Goal: Check status: Check status

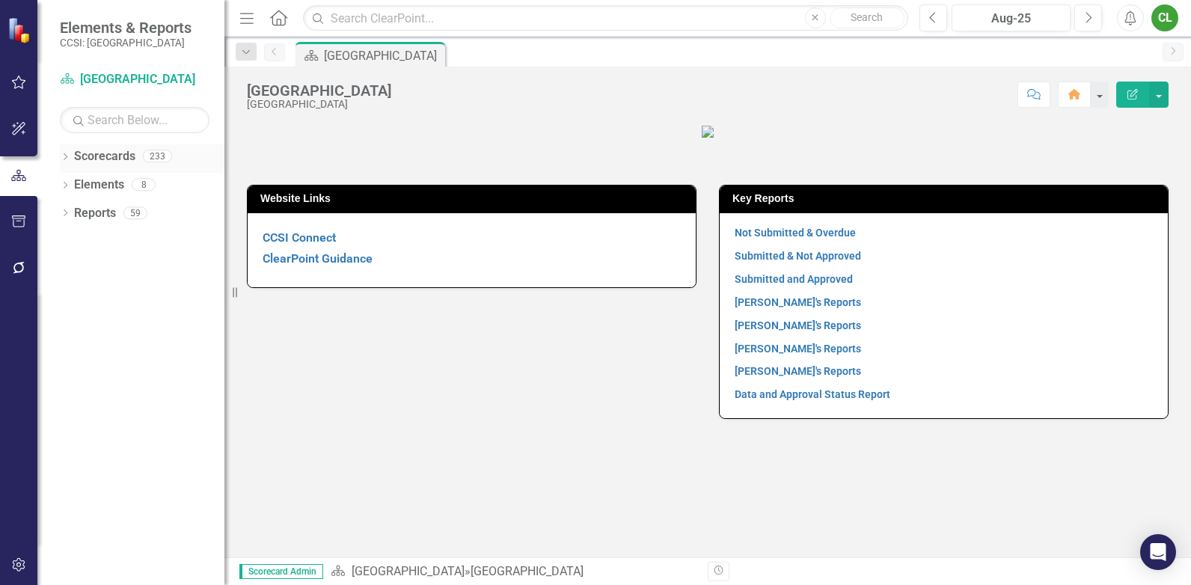
click at [61, 156] on icon "Dropdown" at bounding box center [65, 158] width 10 height 8
click at [73, 184] on icon "Dropdown" at bounding box center [72, 184] width 11 height 9
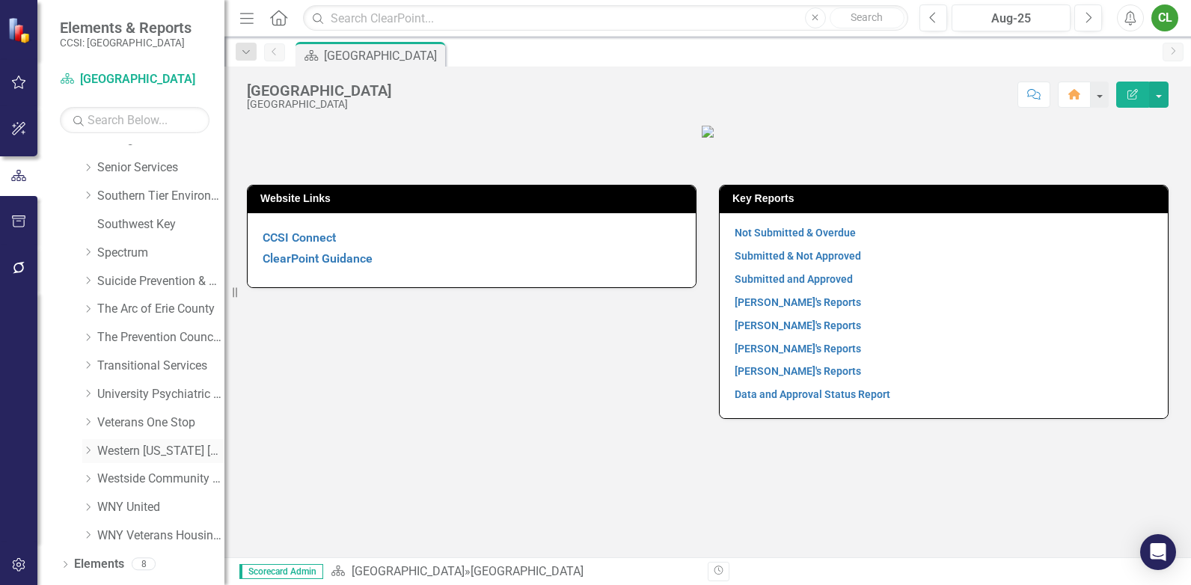
scroll to position [890, 0]
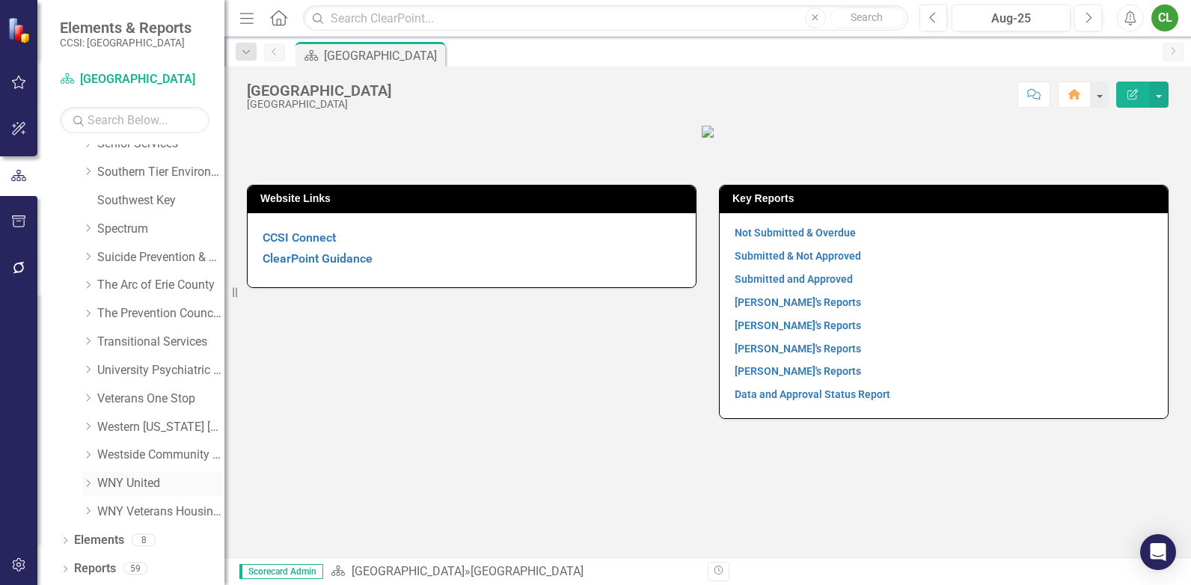
click at [133, 481] on link "WNY United" at bounding box center [160, 483] width 127 height 17
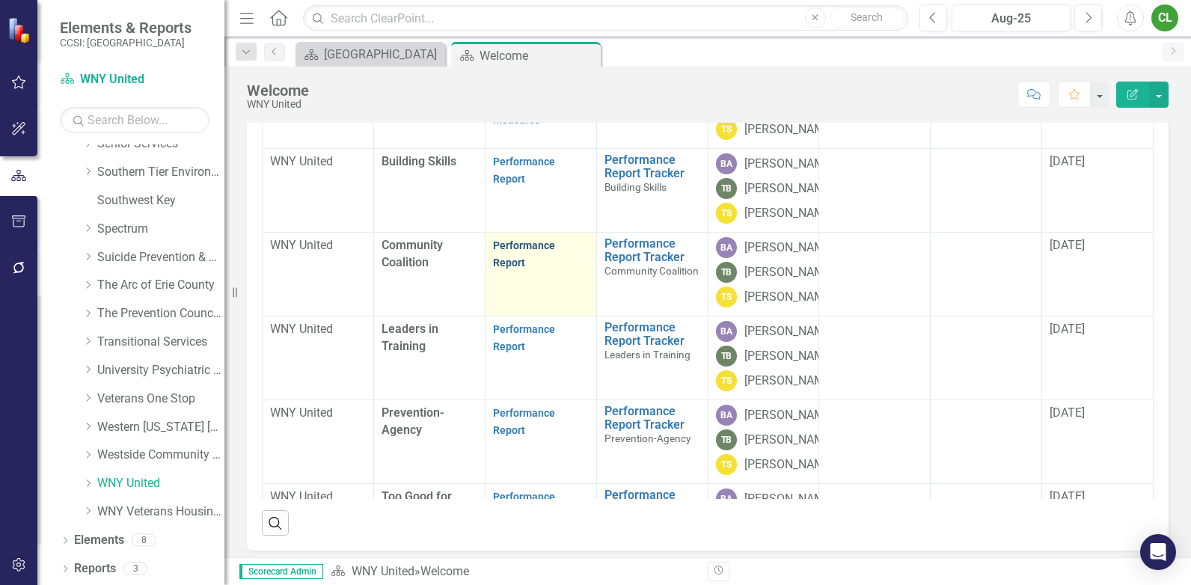
click at [529, 269] on link "Performance Report" at bounding box center [524, 253] width 62 height 29
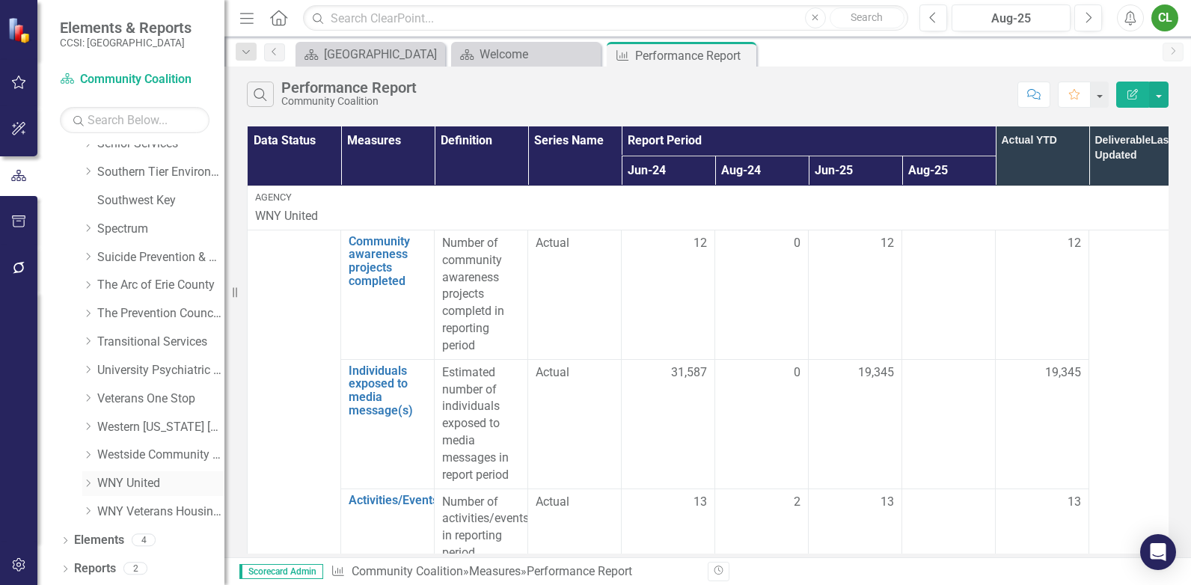
click at [132, 481] on link "WNY United" at bounding box center [160, 483] width 127 height 17
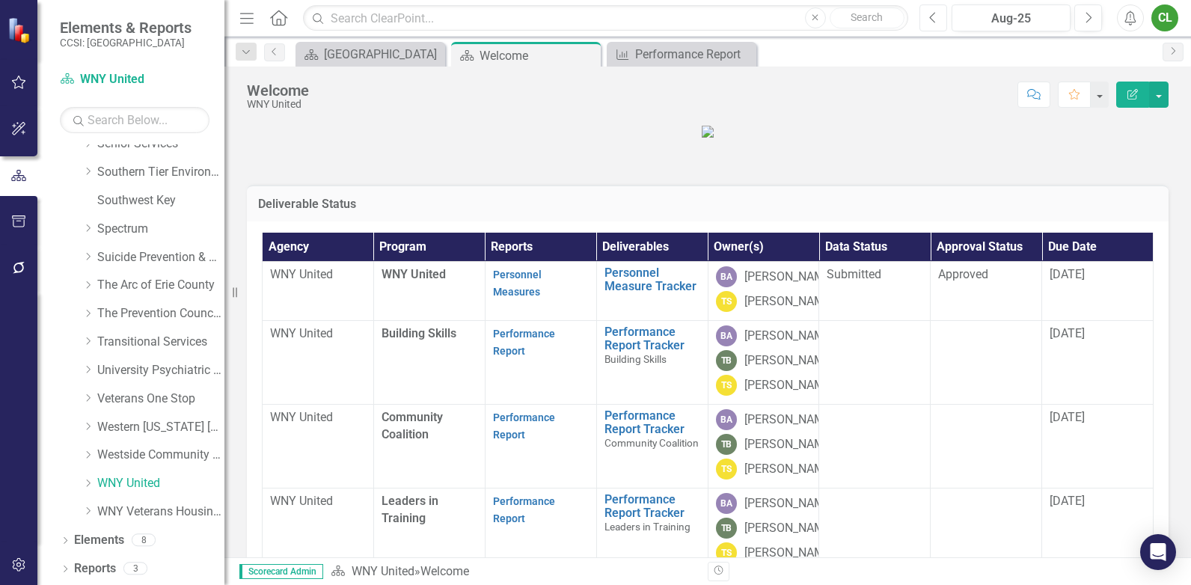
click at [929, 14] on icon "Previous" at bounding box center [933, 17] width 8 height 13
click at [177, 512] on link "WNY Veterans Housing Coalition" at bounding box center [160, 511] width 127 height 17
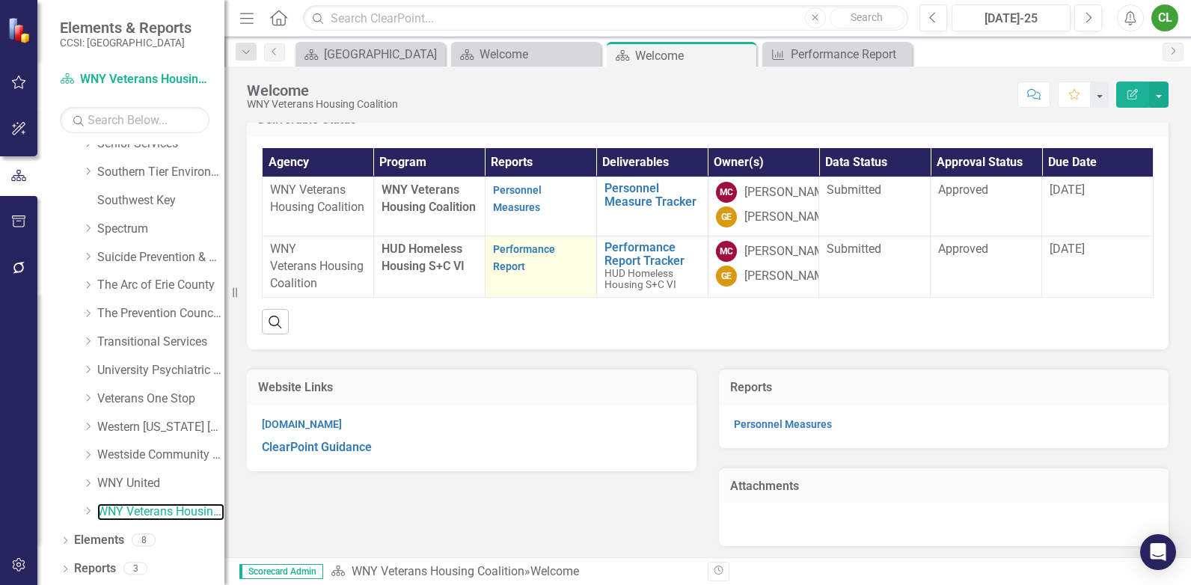
scroll to position [222, 0]
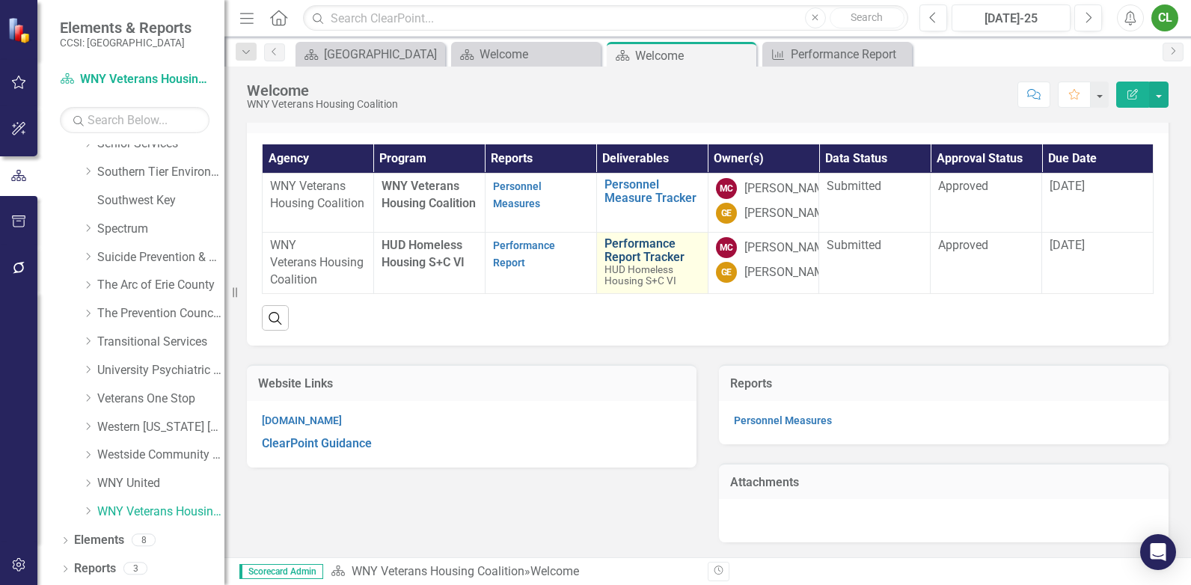
click at [616, 237] on link "Performance Report Tracker" at bounding box center [652, 250] width 96 height 26
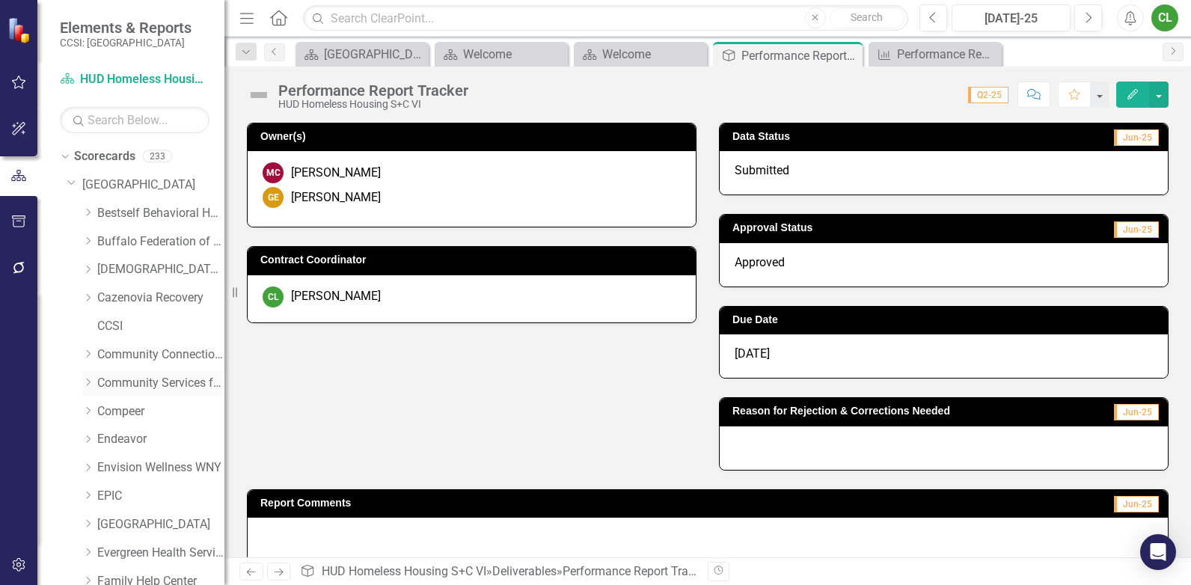
click at [138, 387] on link "Community Services for Every1, Inc." at bounding box center [160, 383] width 127 height 17
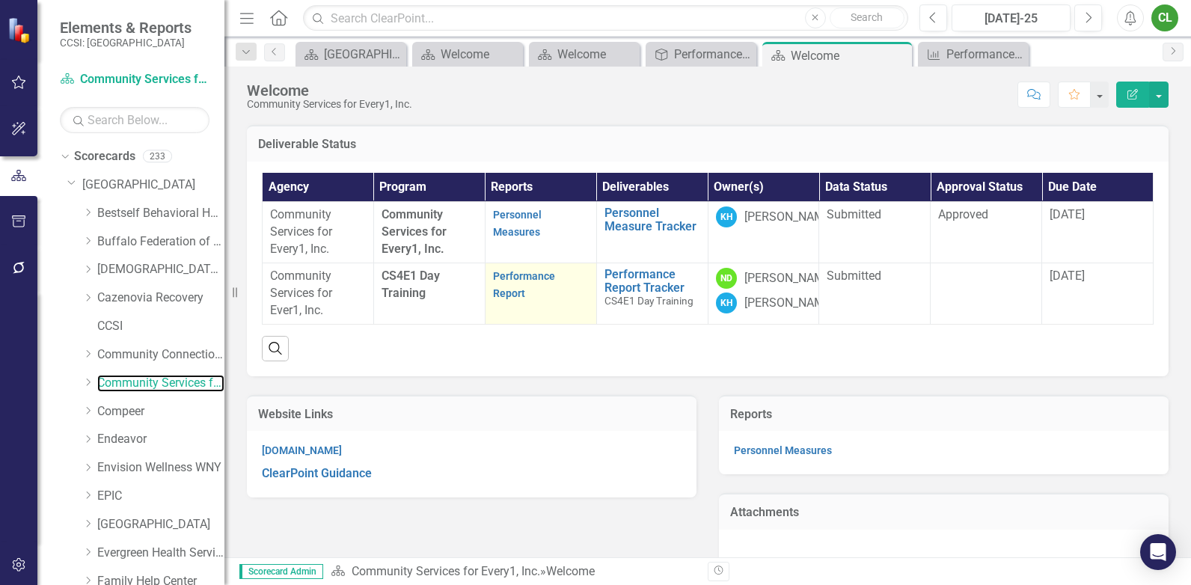
scroll to position [86, 0]
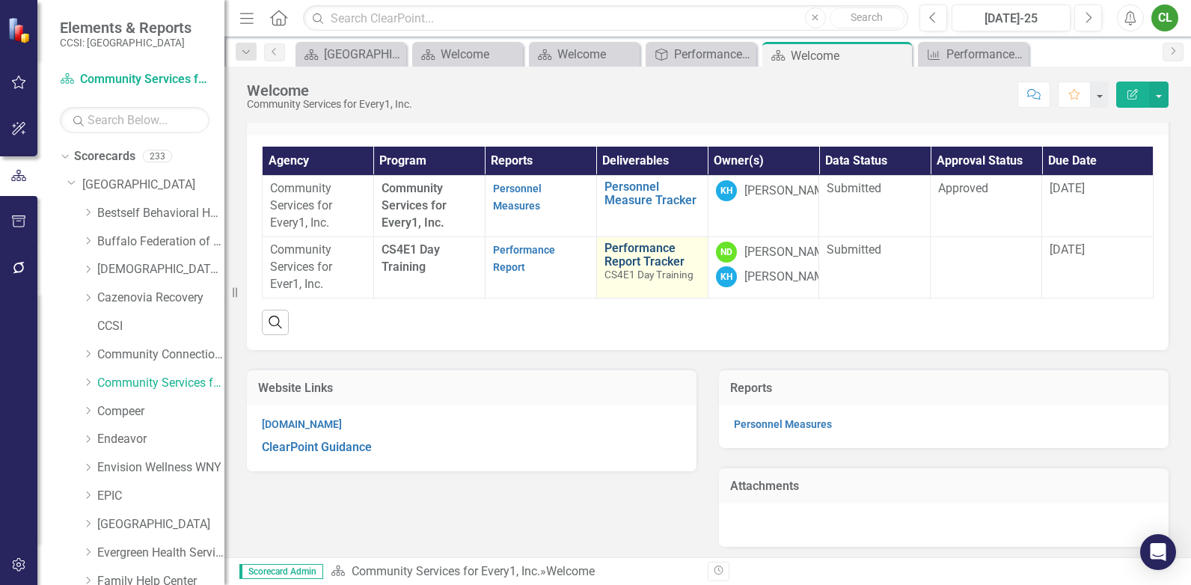
click at [634, 268] on link "Performance Report Tracker" at bounding box center [652, 255] width 96 height 26
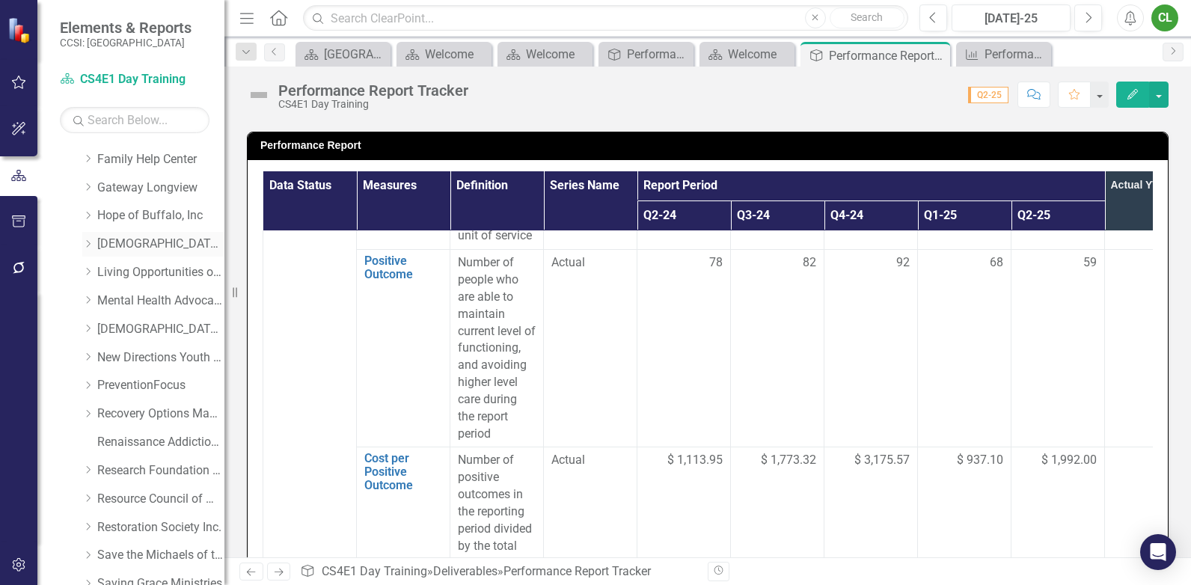
scroll to position [449, 0]
click at [144, 358] on link "PreventionFocus" at bounding box center [160, 358] width 127 height 17
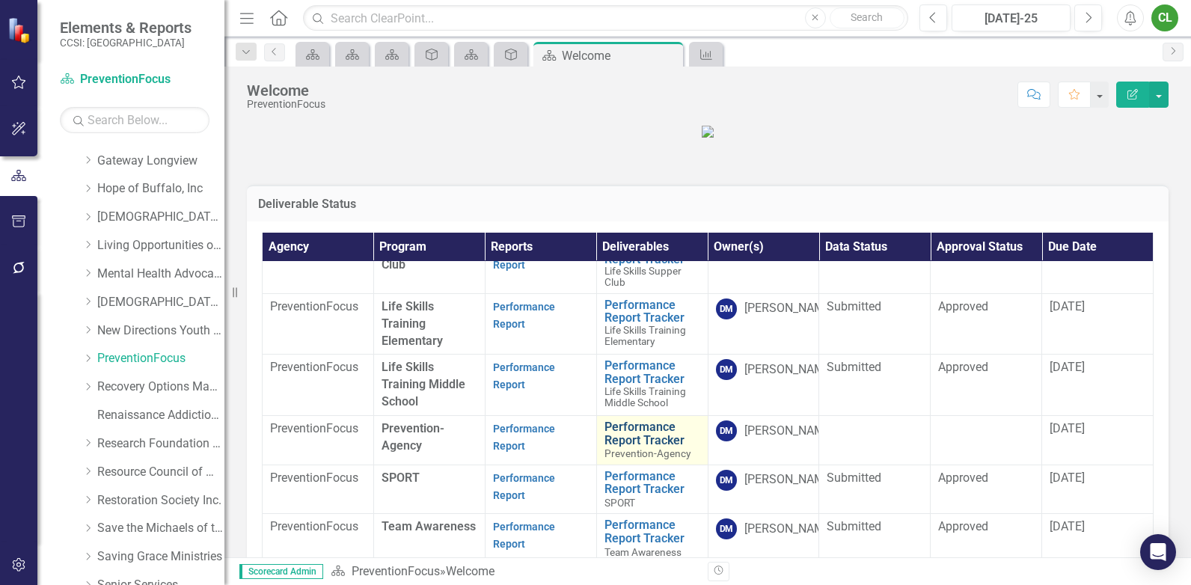
click at [604, 447] on link "Performance Report Tracker" at bounding box center [652, 433] width 96 height 26
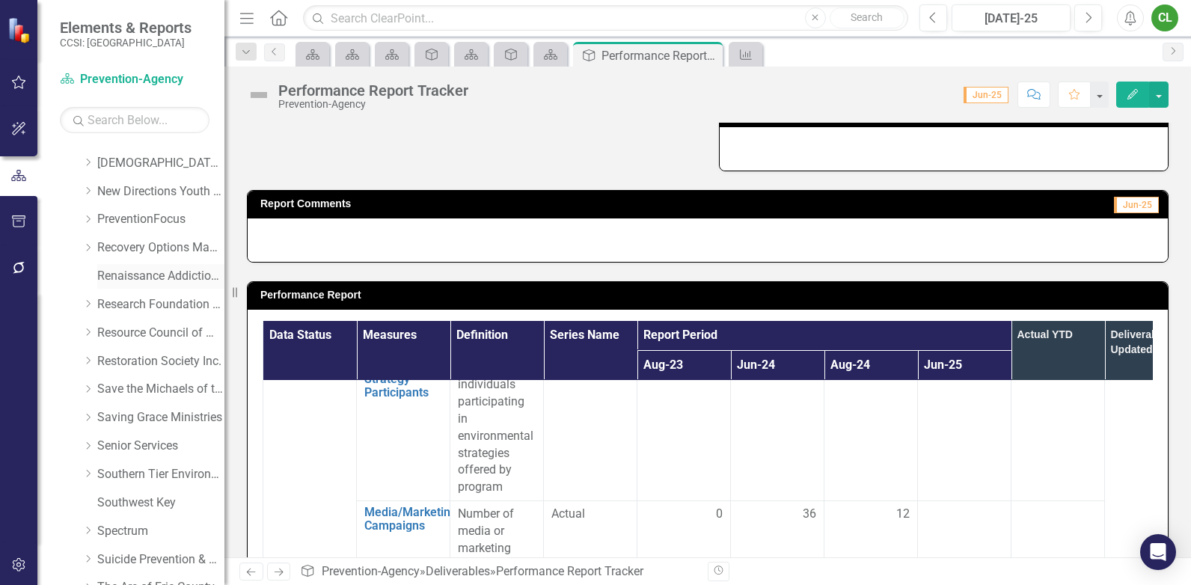
scroll to position [598, 0]
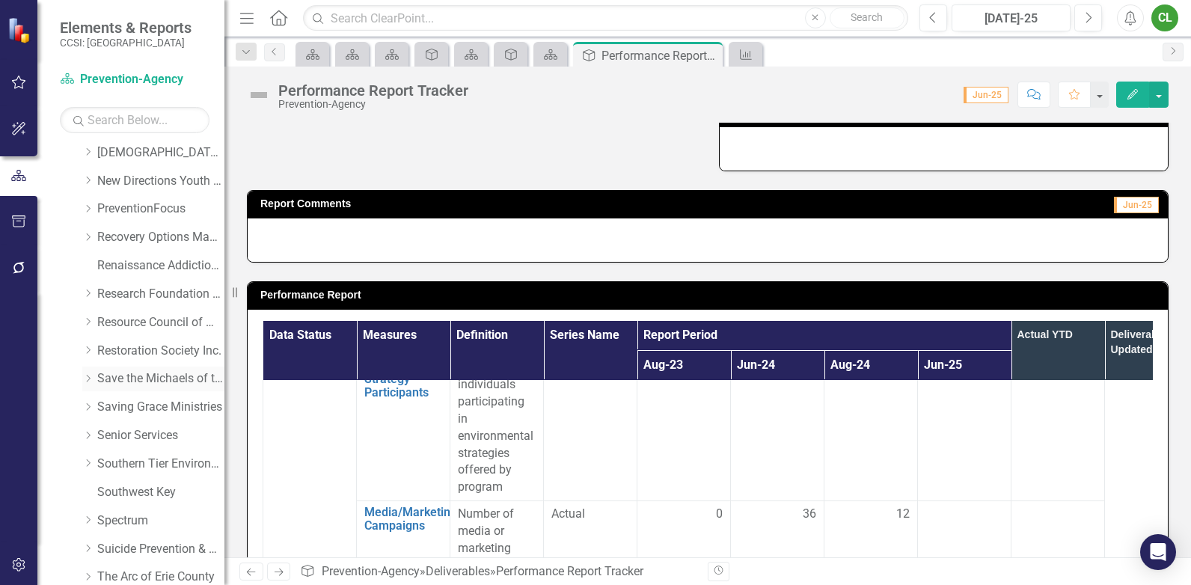
click at [149, 378] on link "Save the Michaels of the World" at bounding box center [160, 378] width 127 height 17
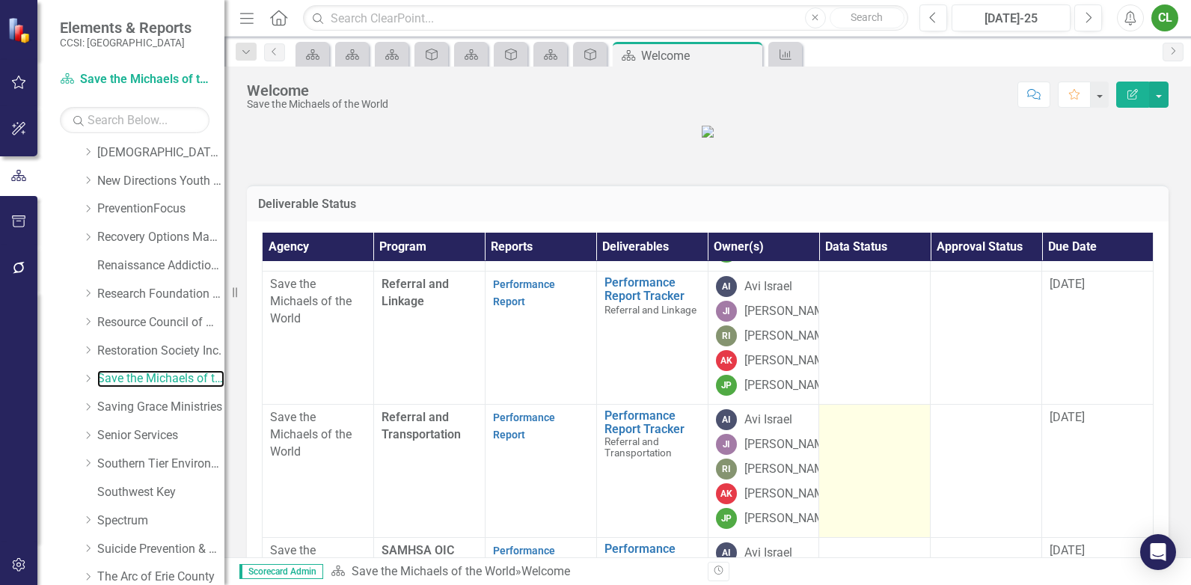
scroll to position [281, 0]
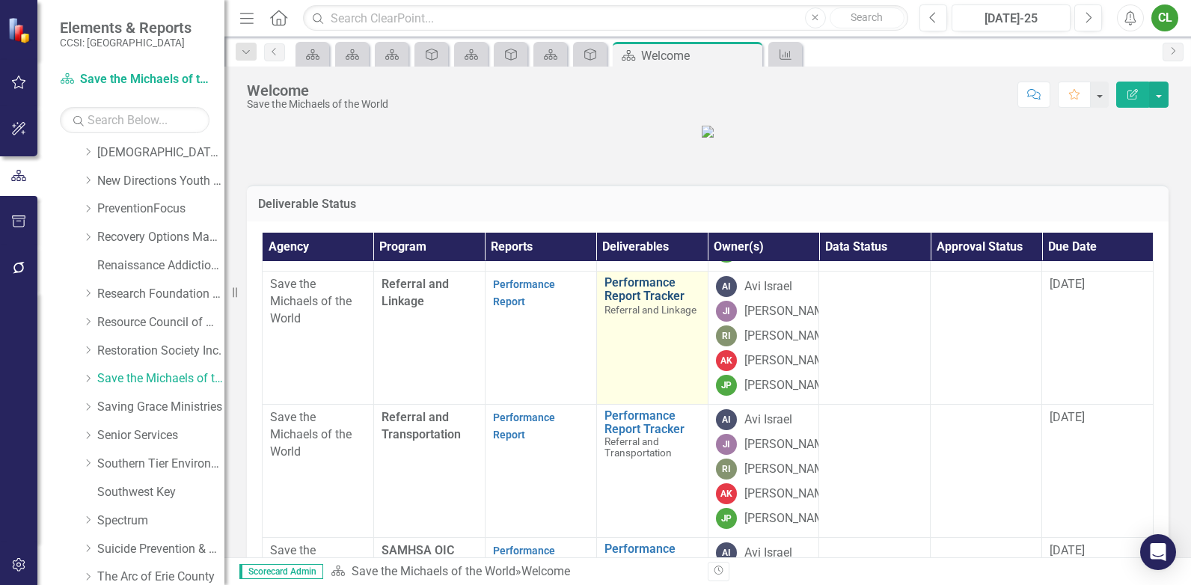
click at [613, 302] on link "Performance Report Tracker" at bounding box center [652, 289] width 96 height 26
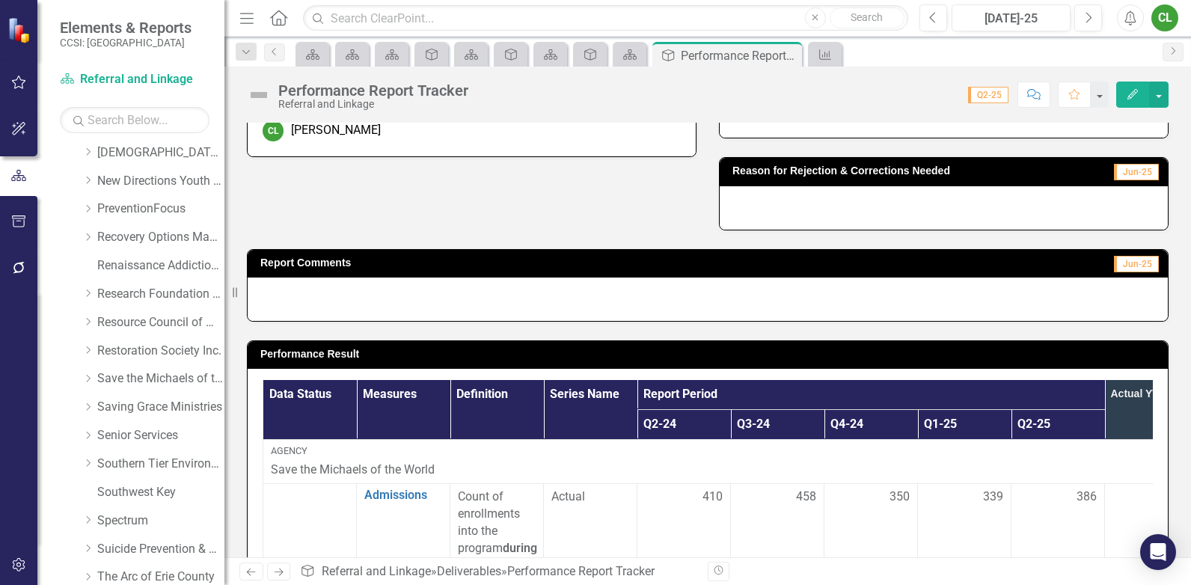
click at [313, 196] on div "Owner(s) AI Avi Israel JI [PERSON_NAME] RI [PERSON_NAME] AK [PERSON_NAME] [PERS…" at bounding box center [708, 47] width 944 height 367
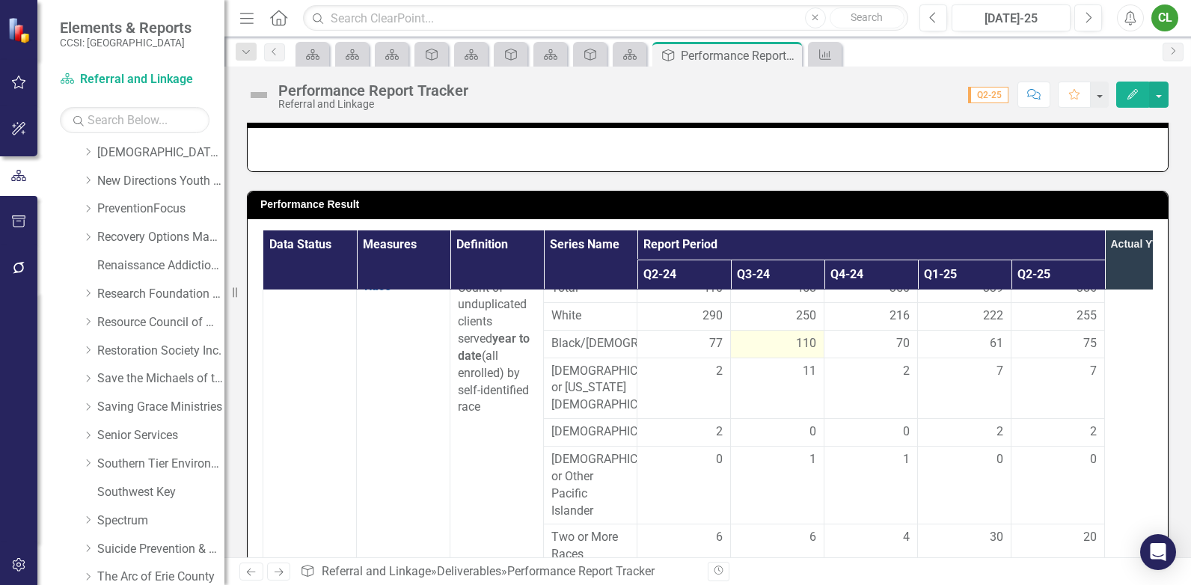
scroll to position [298, 0]
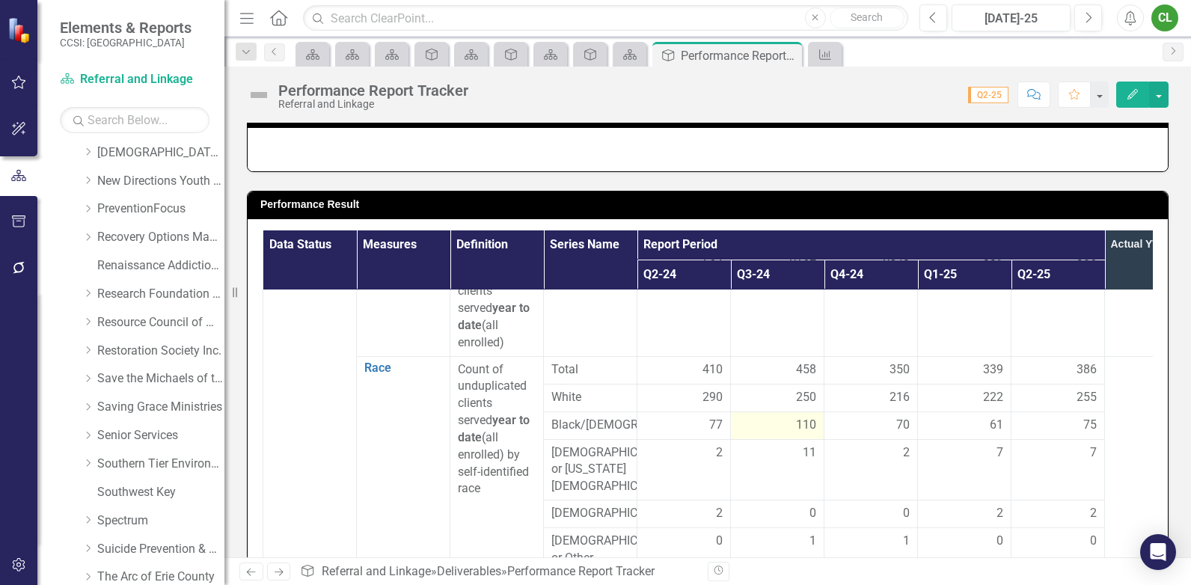
click at [743, 427] on div "110" at bounding box center [777, 425] width 78 height 17
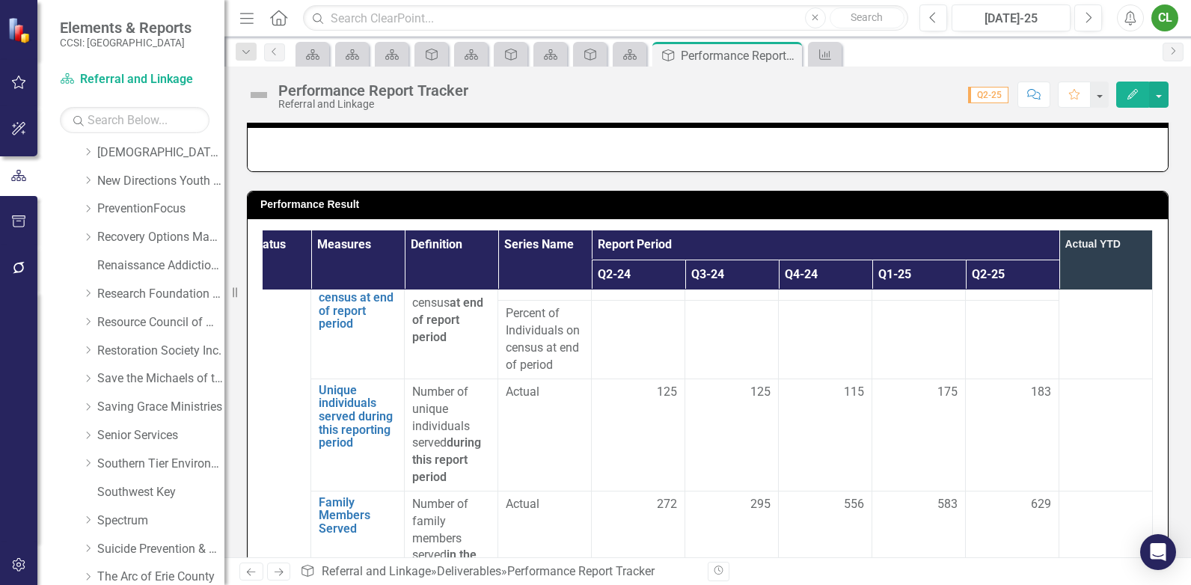
scroll to position [2467, 68]
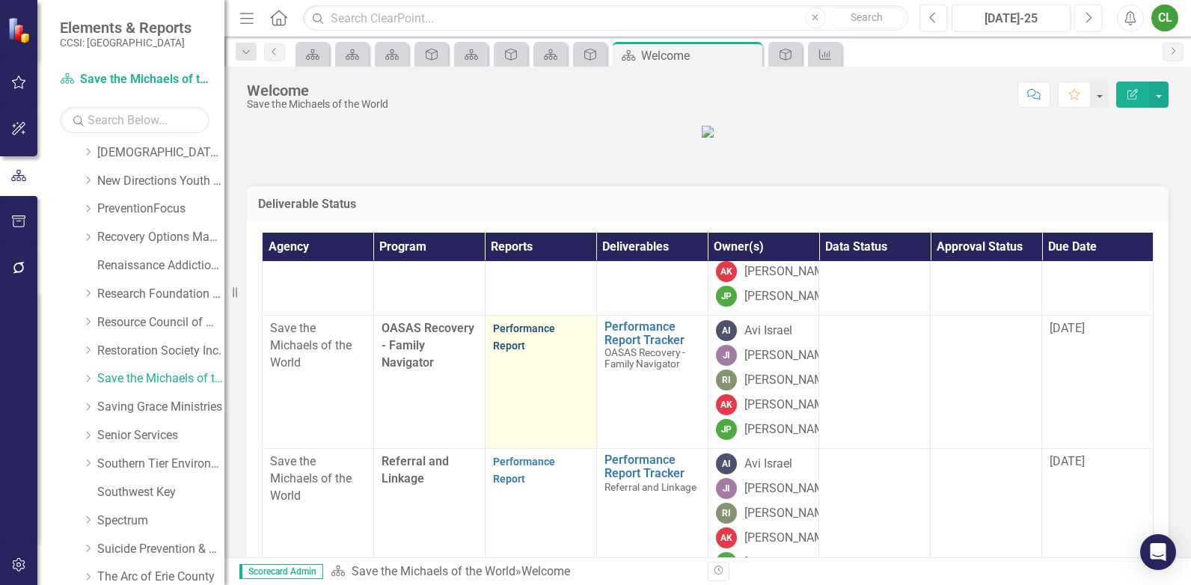
scroll to position [75, 0]
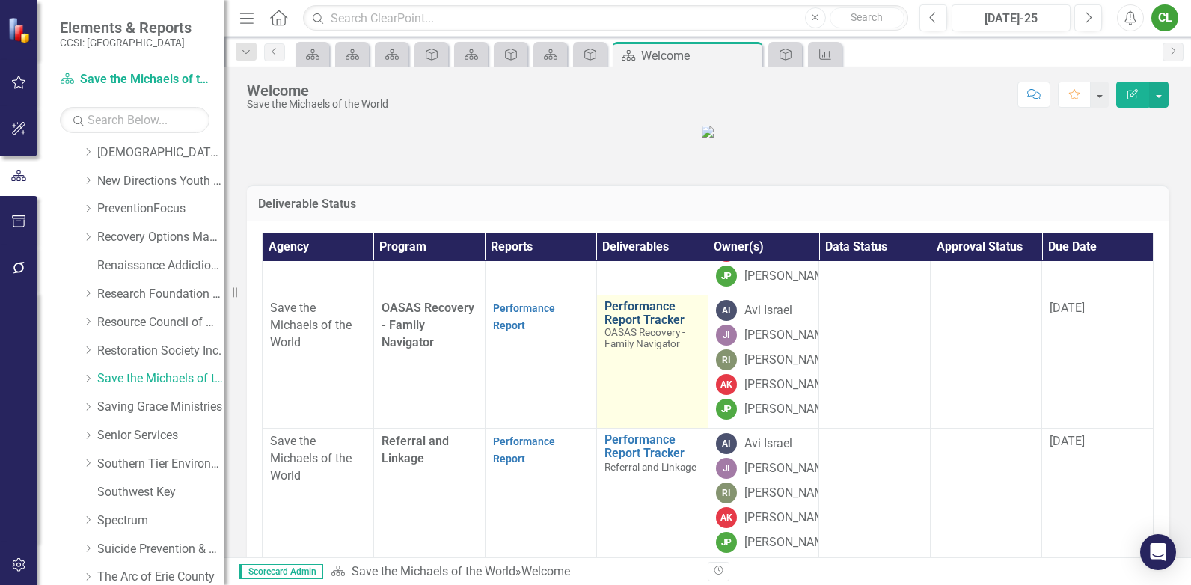
click at [630, 326] on link "Performance Report Tracker" at bounding box center [652, 313] width 96 height 26
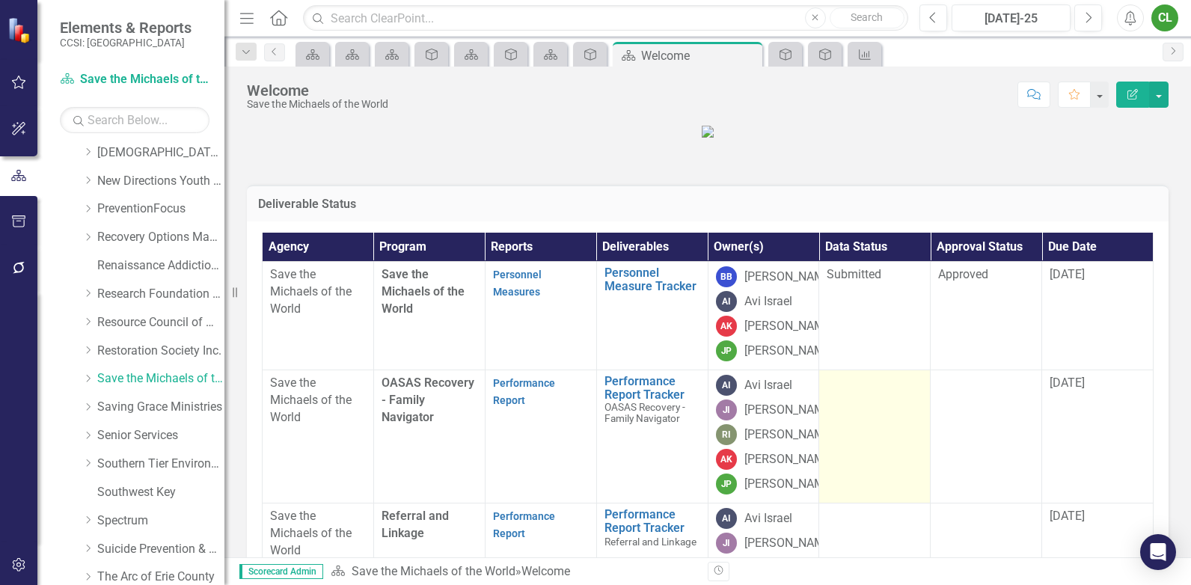
click at [839, 393] on div at bounding box center [875, 384] width 96 height 18
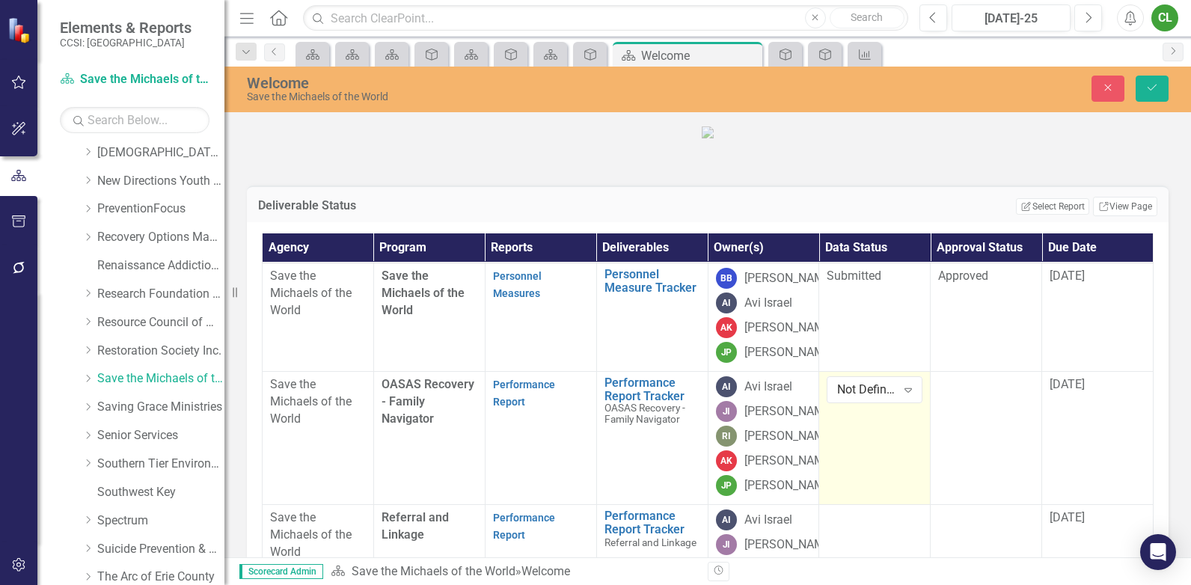
click at [839, 399] on div "Not Defined" at bounding box center [866, 389] width 58 height 17
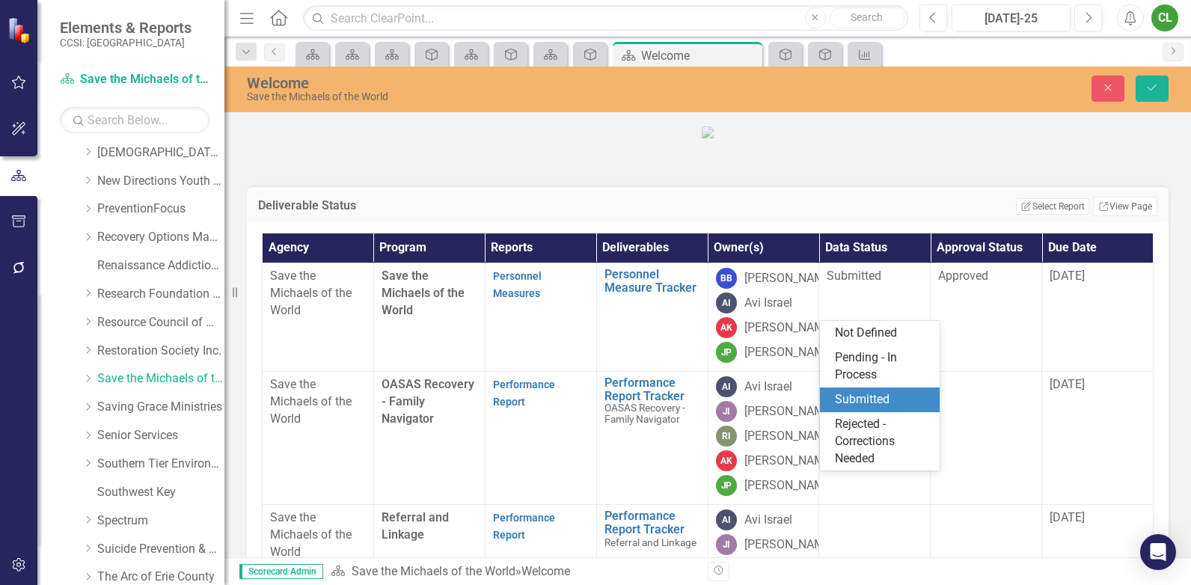
click at [856, 402] on div "Submitted" at bounding box center [883, 399] width 96 height 17
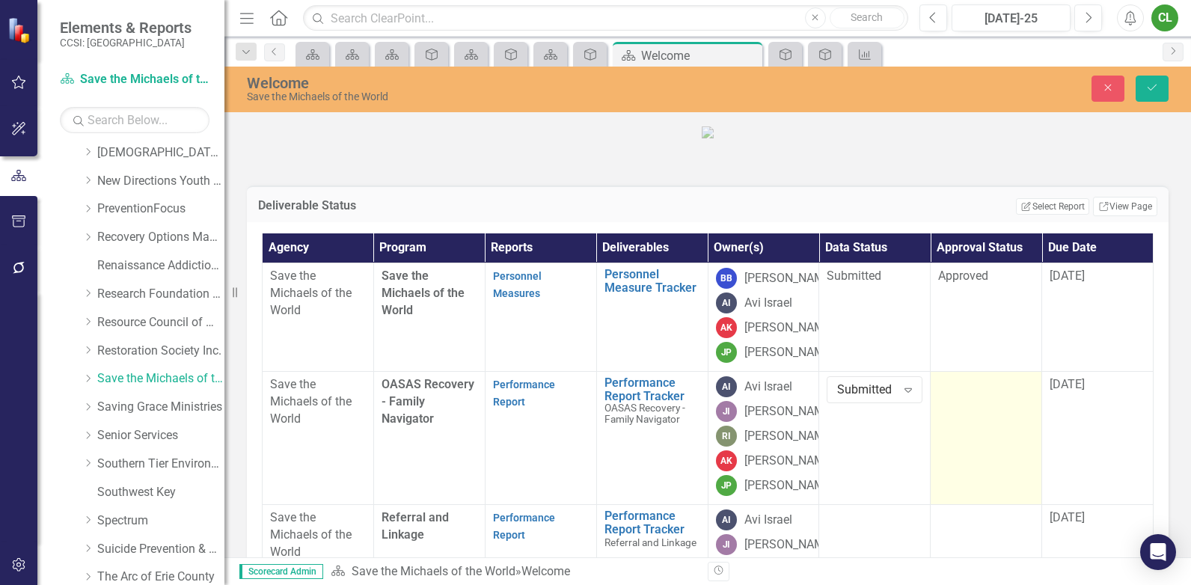
click at [963, 494] on td at bounding box center [985, 438] width 111 height 133
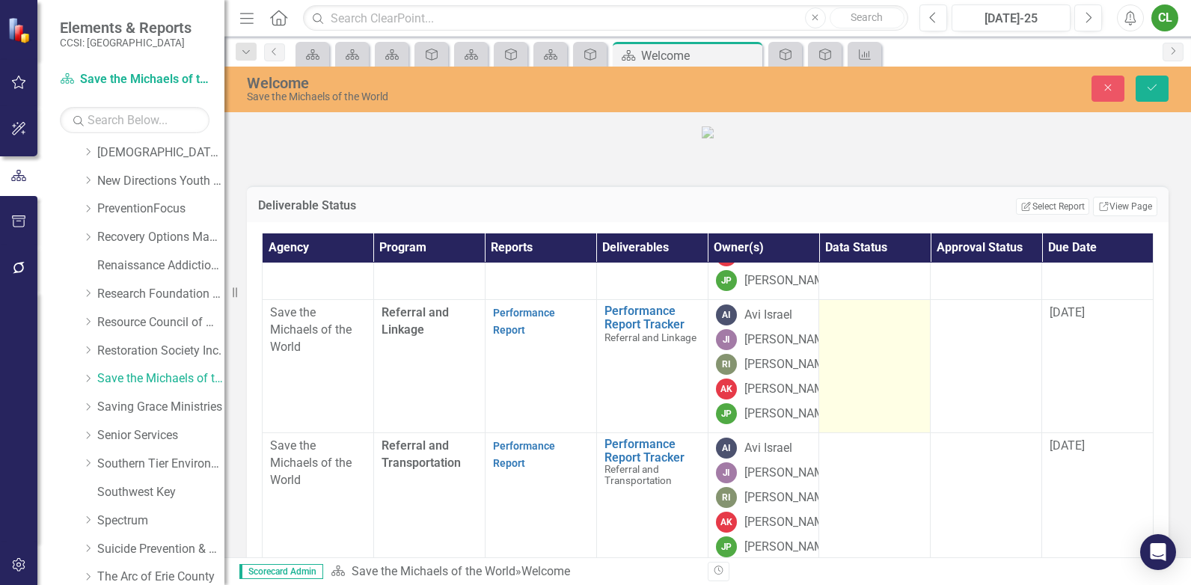
scroll to position [224, 0]
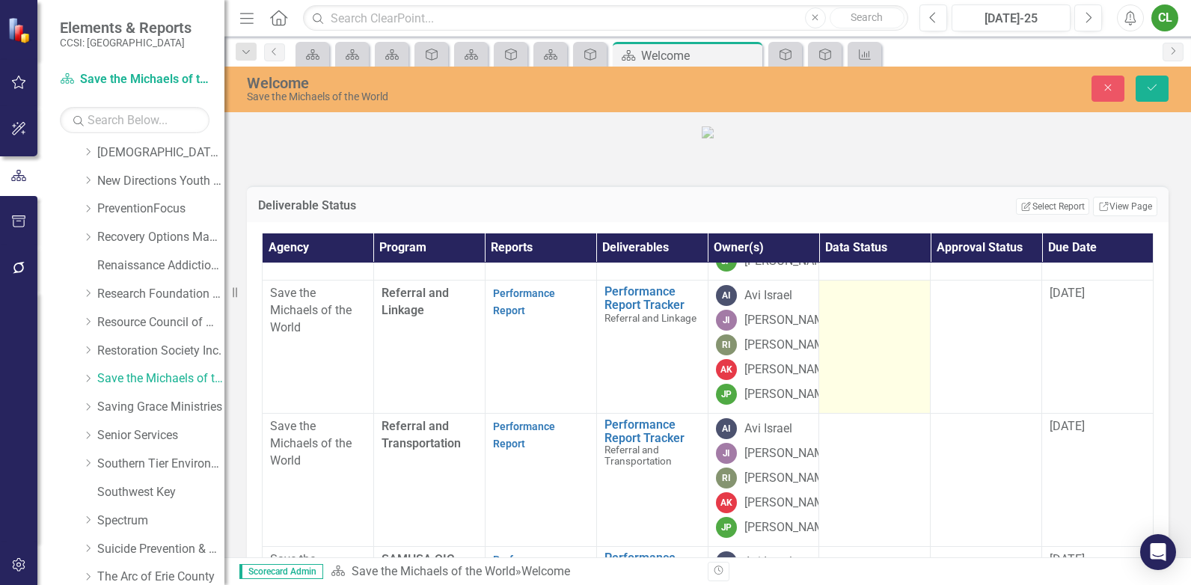
click at [848, 303] on div at bounding box center [875, 294] width 96 height 18
click at [848, 307] on div "Not Defined" at bounding box center [866, 298] width 58 height 17
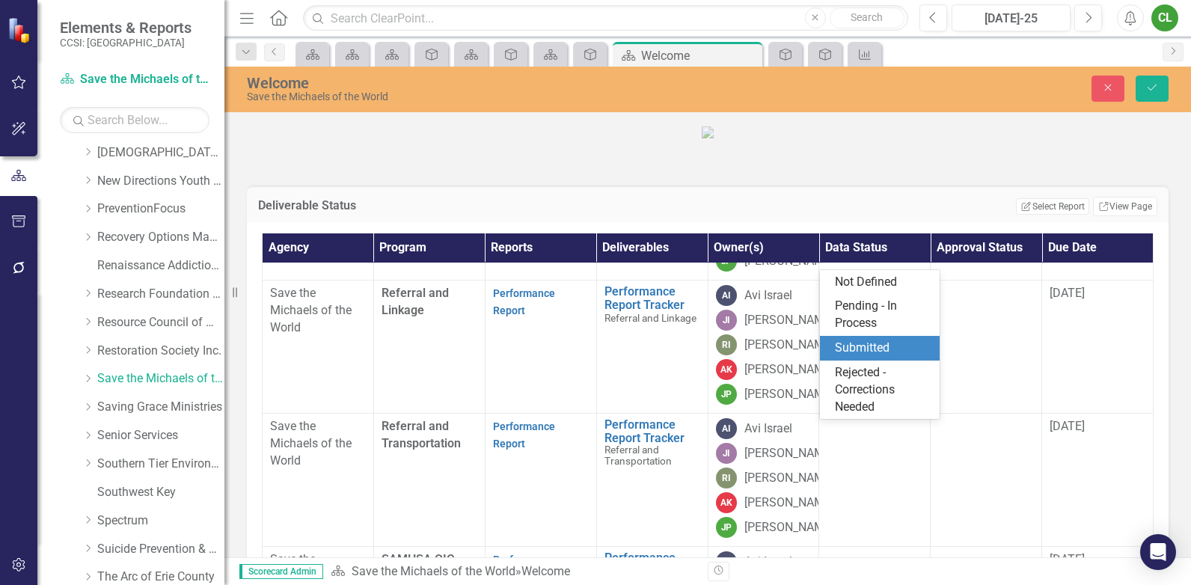
click at [860, 352] on div "Submitted" at bounding box center [883, 348] width 96 height 17
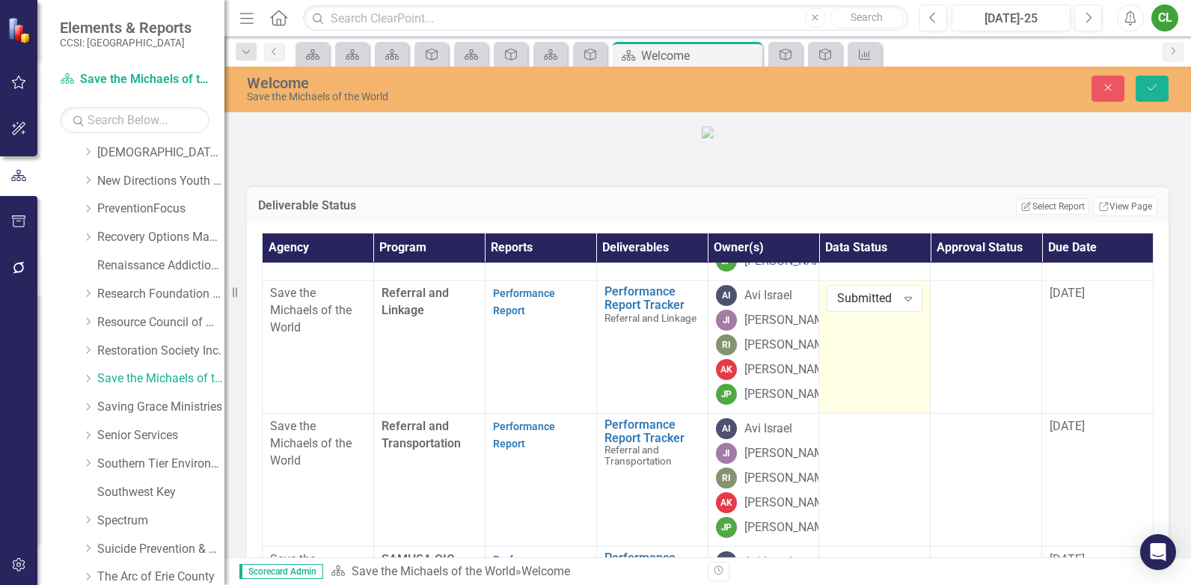
click at [872, 414] on td "Submitted Expand" at bounding box center [874, 346] width 111 height 133
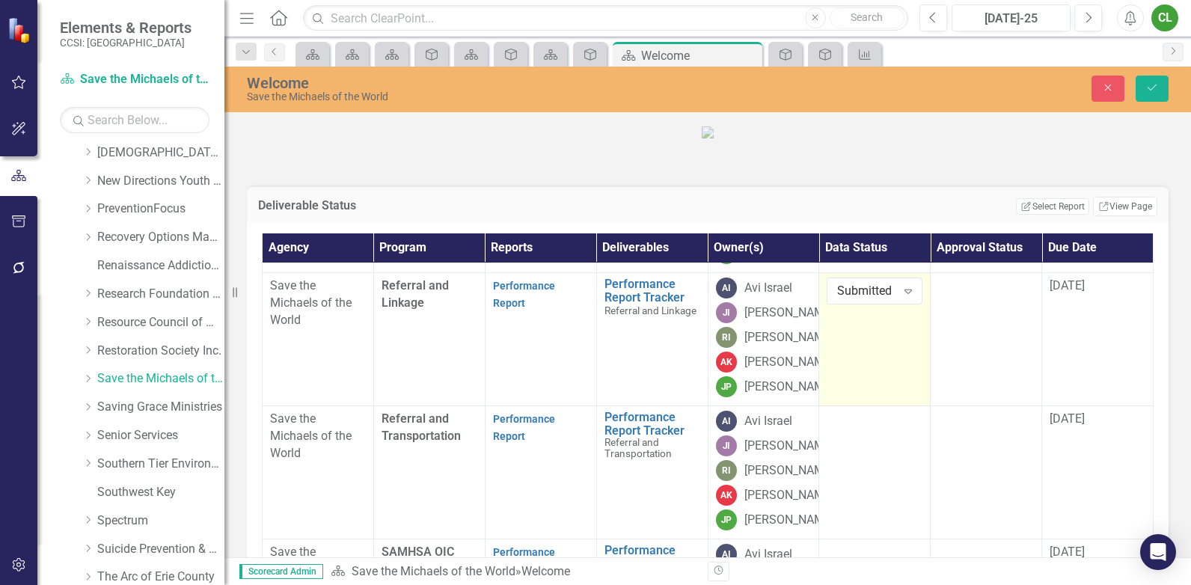
scroll to position [441, 0]
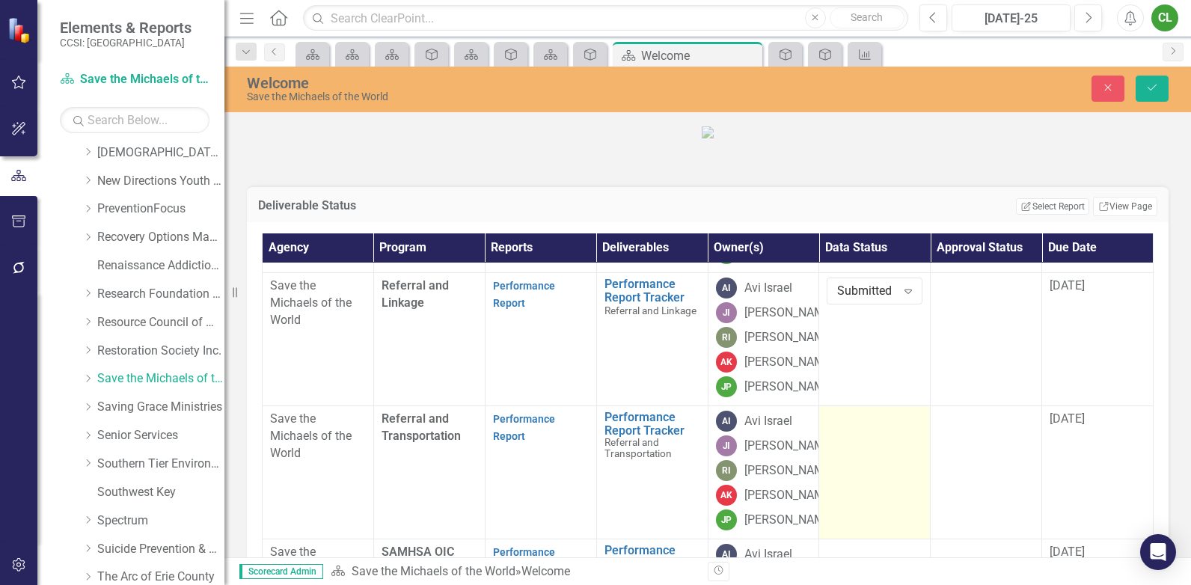
click at [859, 406] on td at bounding box center [874, 472] width 111 height 133
click at [859, 416] on div "Not Defined" at bounding box center [866, 424] width 58 height 17
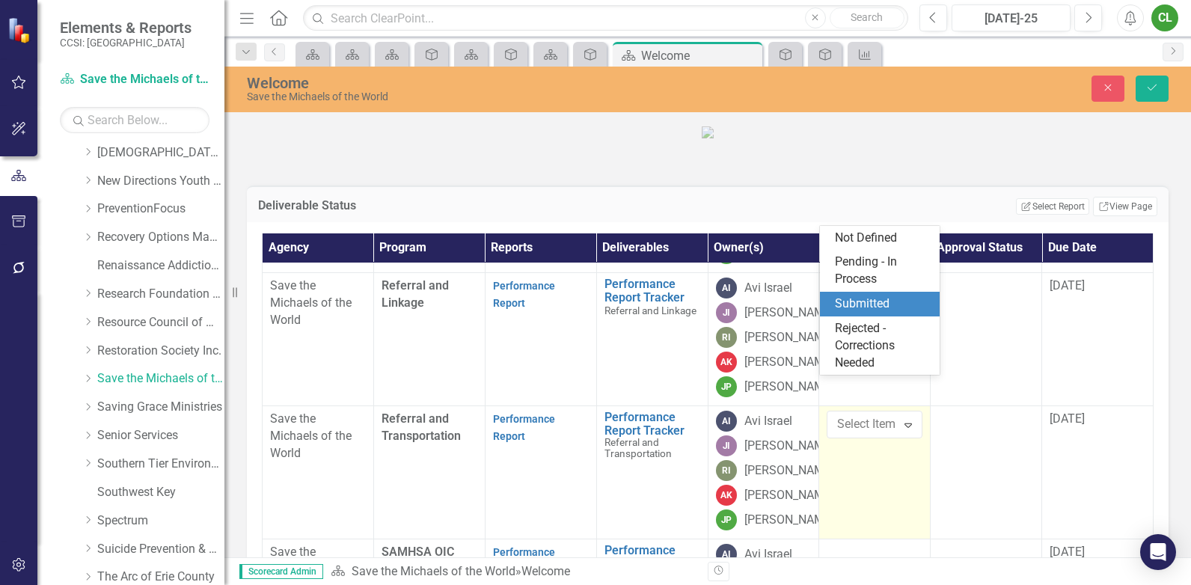
click at [868, 310] on div "Submitted" at bounding box center [883, 303] width 96 height 17
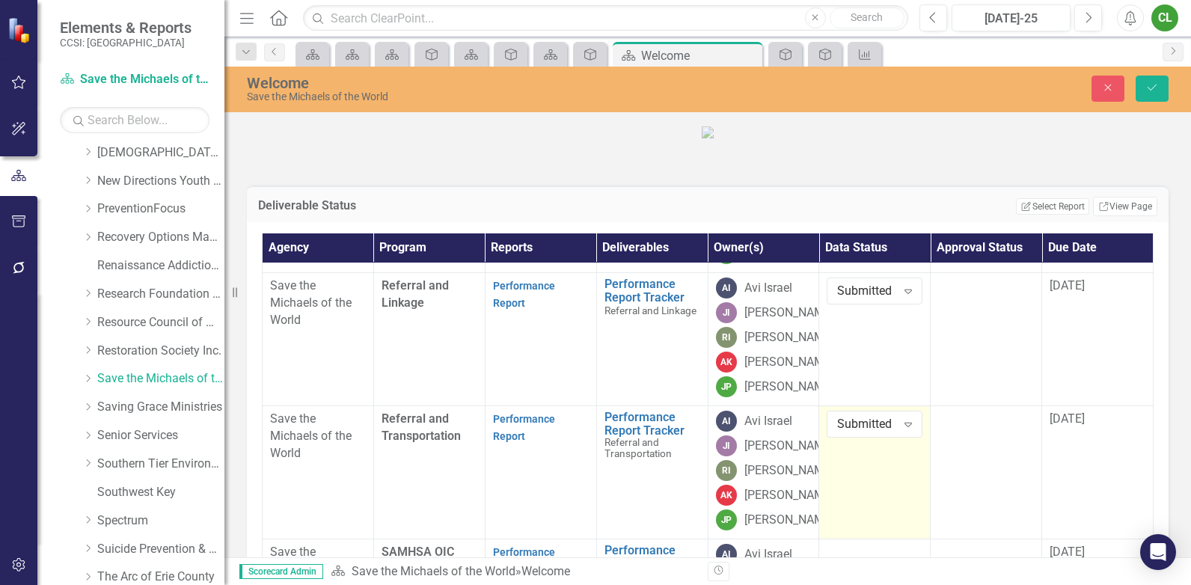
click at [884, 449] on td "Submitted Expand" at bounding box center [874, 472] width 111 height 133
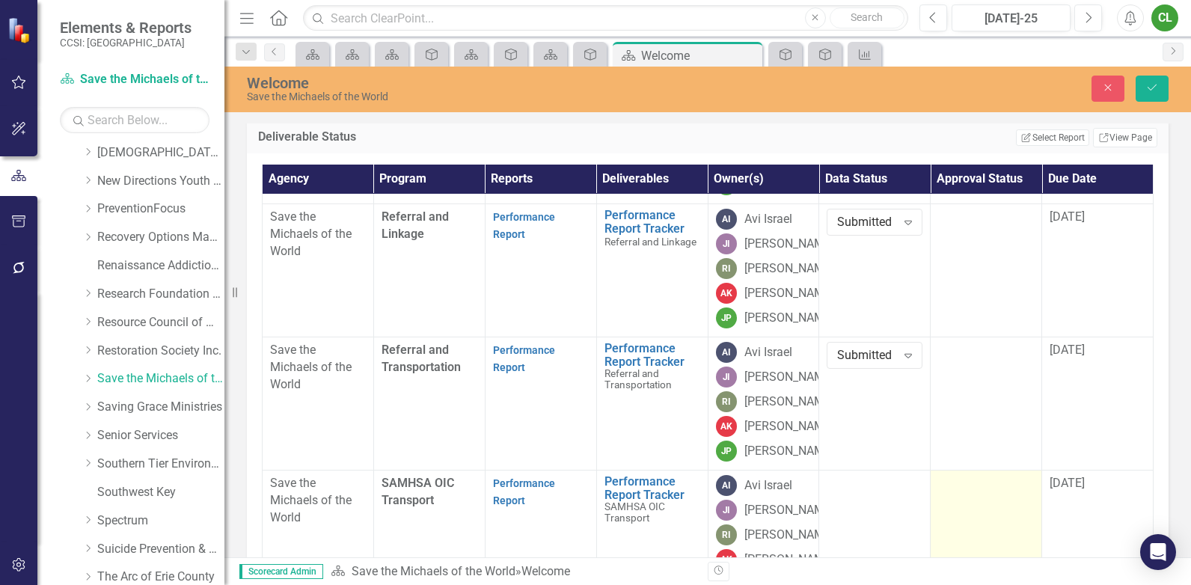
scroll to position [150, 0]
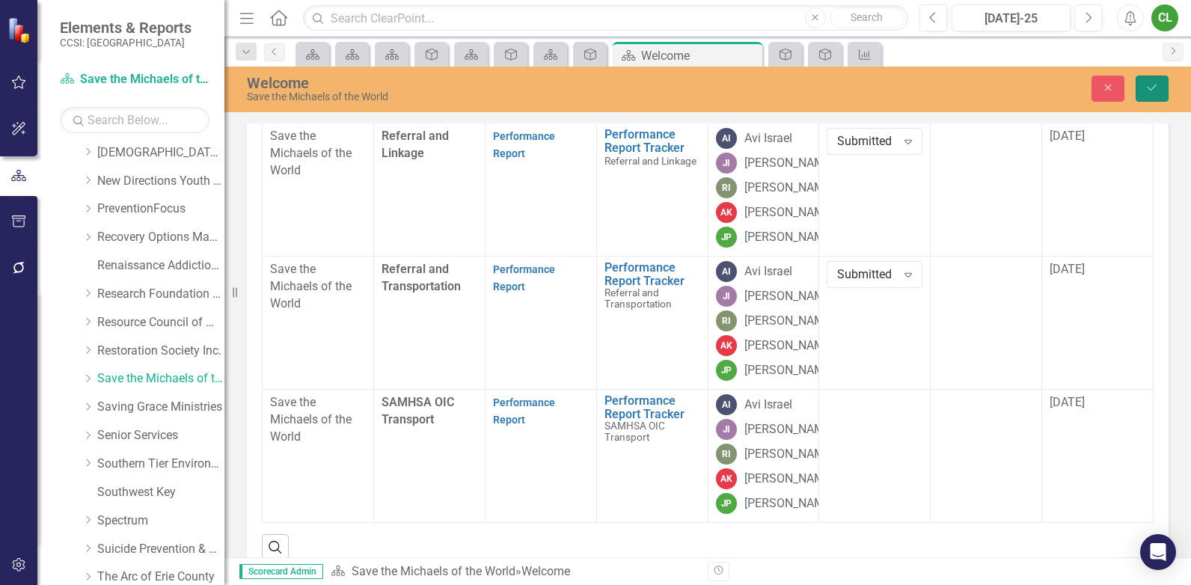
click at [1150, 91] on icon "submit" at bounding box center [1151, 88] width 9 height 6
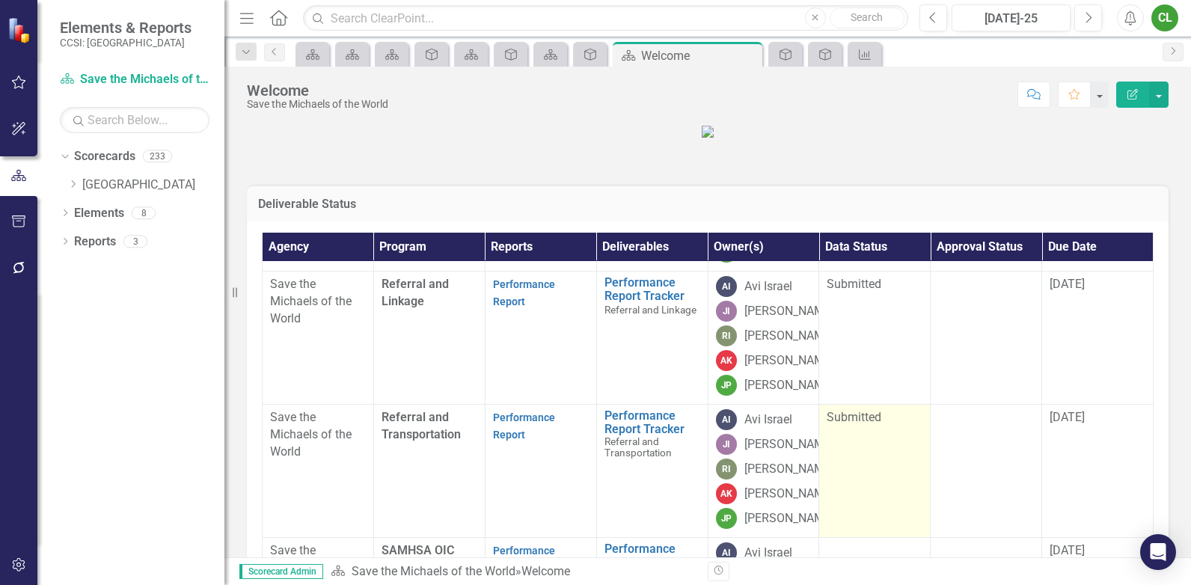
scroll to position [430, 0]
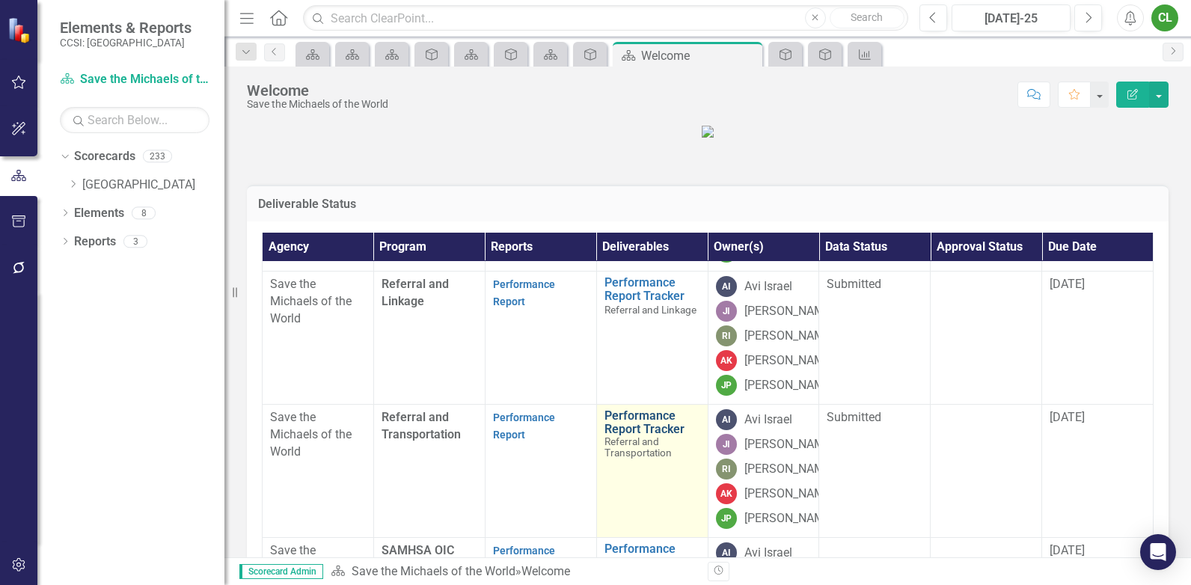
click at [632, 409] on link "Performance Report Tracker" at bounding box center [652, 422] width 96 height 26
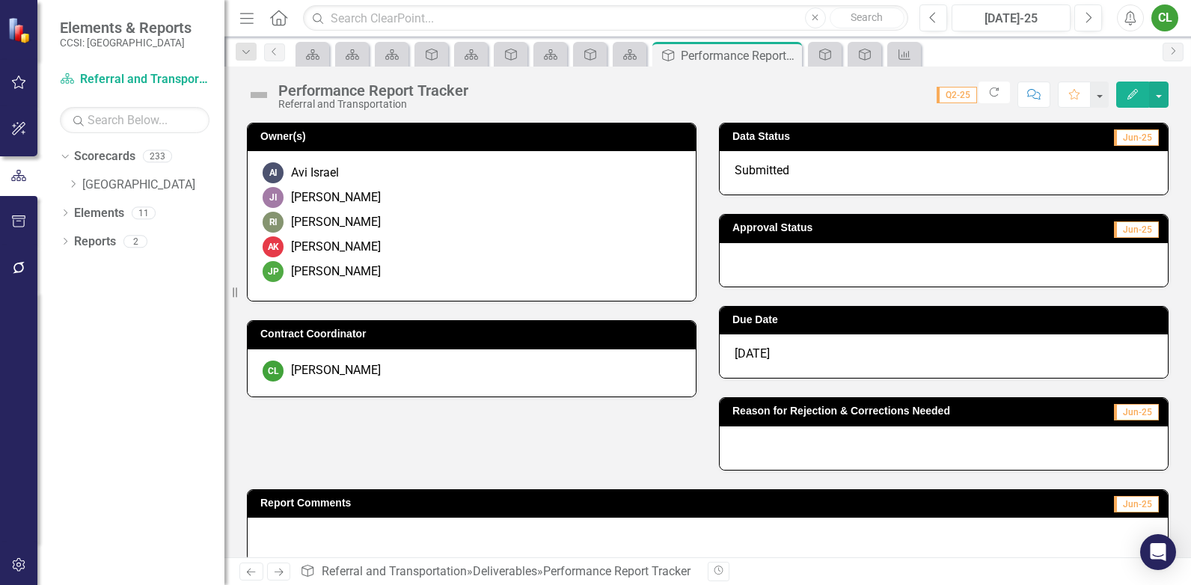
click at [731, 269] on div at bounding box center [944, 264] width 448 height 43
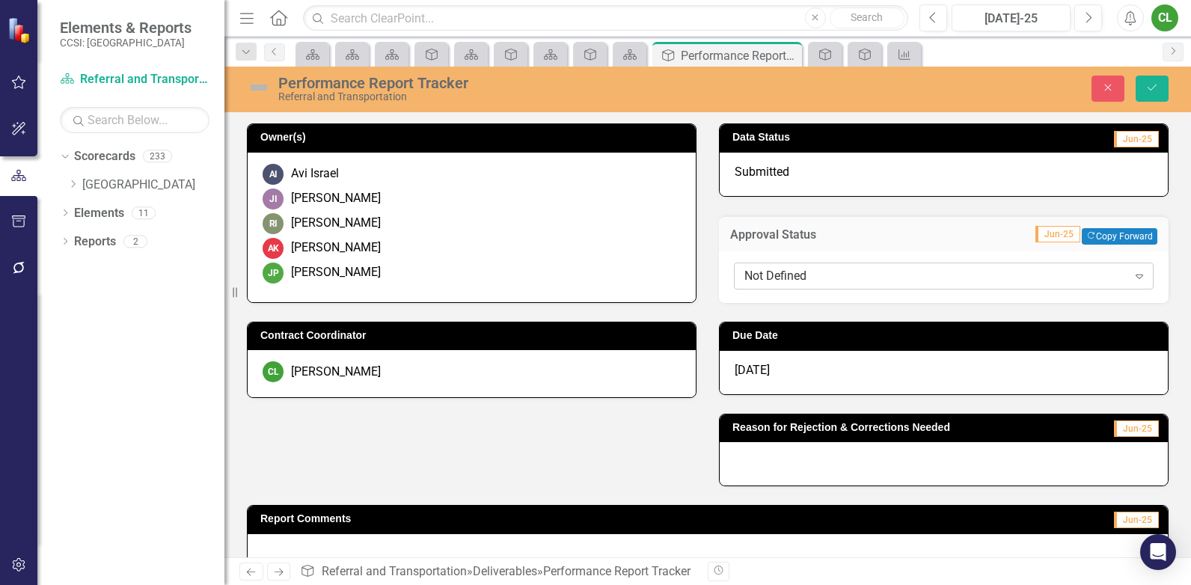
click at [745, 275] on div "Not Defined" at bounding box center [935, 276] width 383 height 17
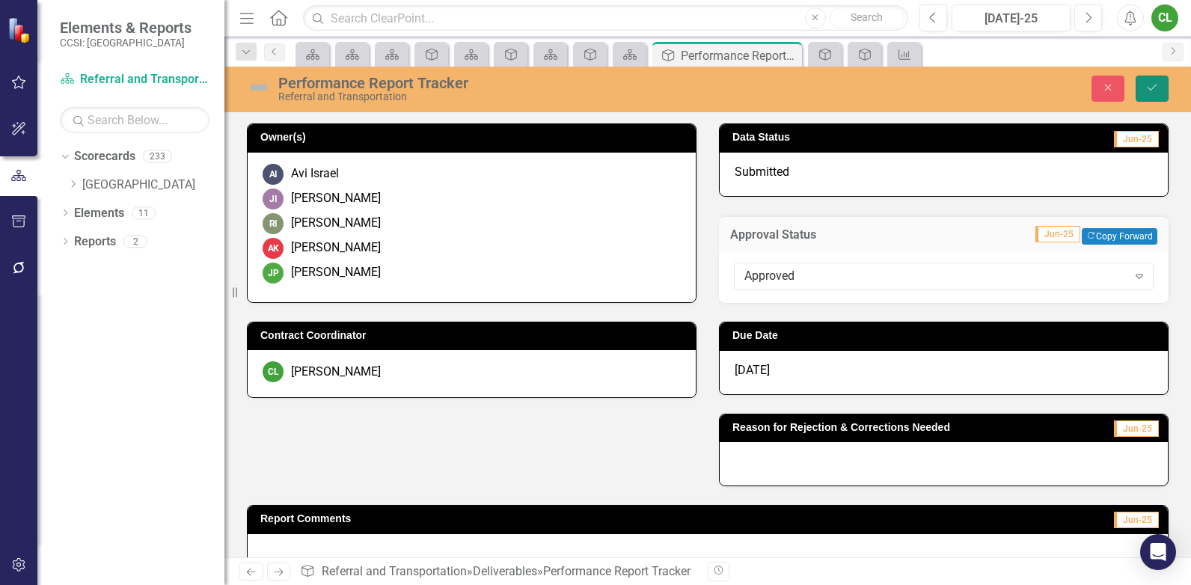
click at [1150, 90] on icon "Save" at bounding box center [1151, 87] width 13 height 10
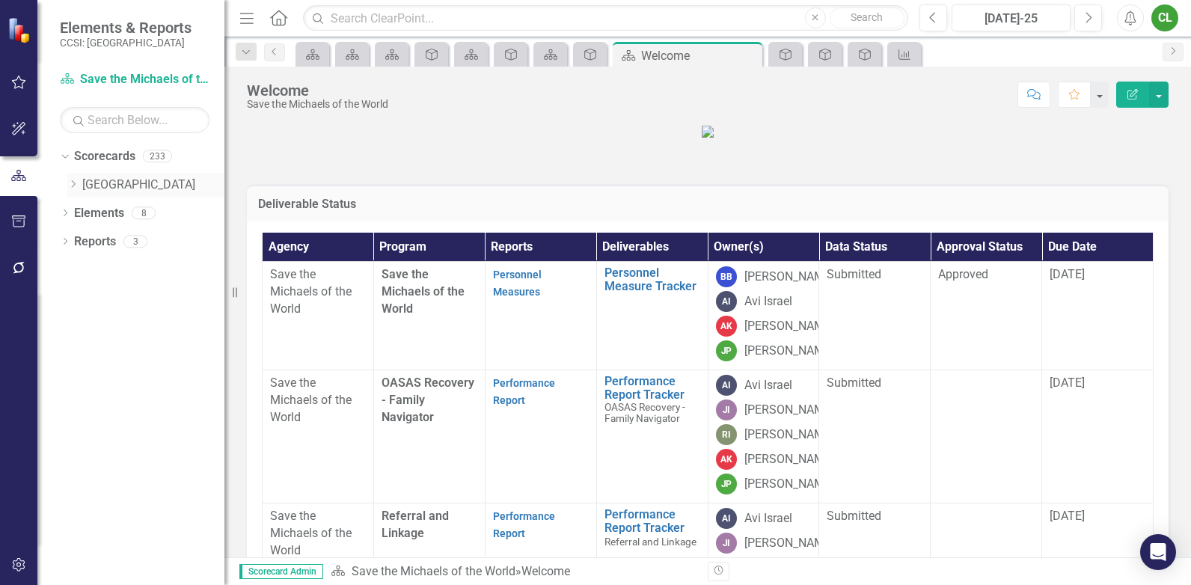
click at [70, 180] on icon "Dropdown" at bounding box center [72, 184] width 11 height 9
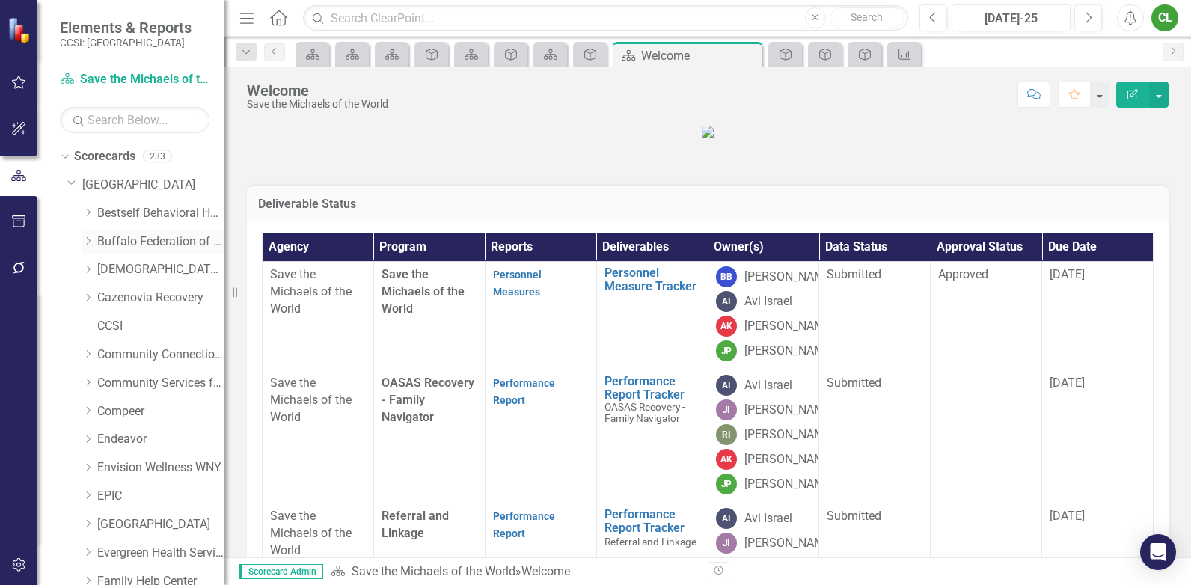
click at [93, 240] on icon "Dropdown" at bounding box center [87, 240] width 11 height 9
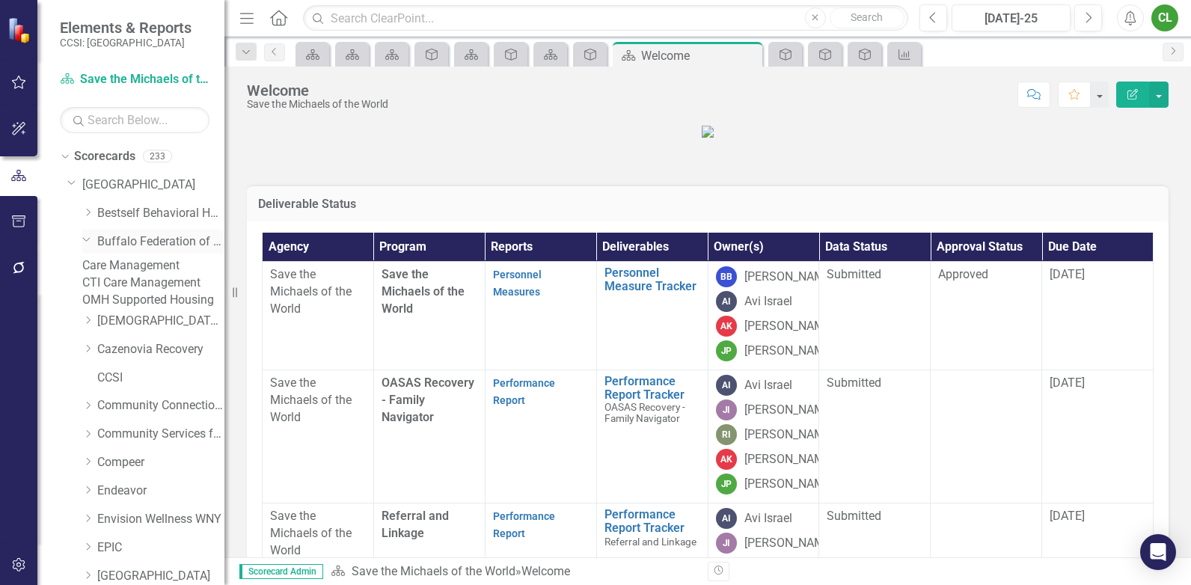
click at [129, 240] on link "Buffalo Federation of Neighborhood Centers" at bounding box center [160, 241] width 127 height 17
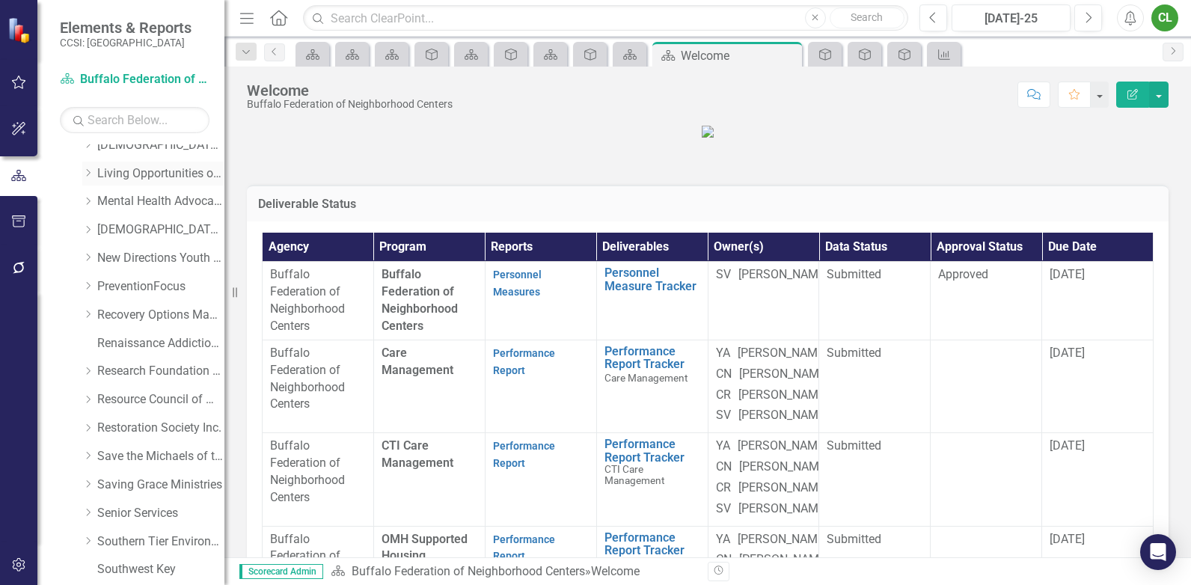
scroll to position [598, 0]
click at [130, 496] on link "Senior Services" at bounding box center [160, 487] width 127 height 17
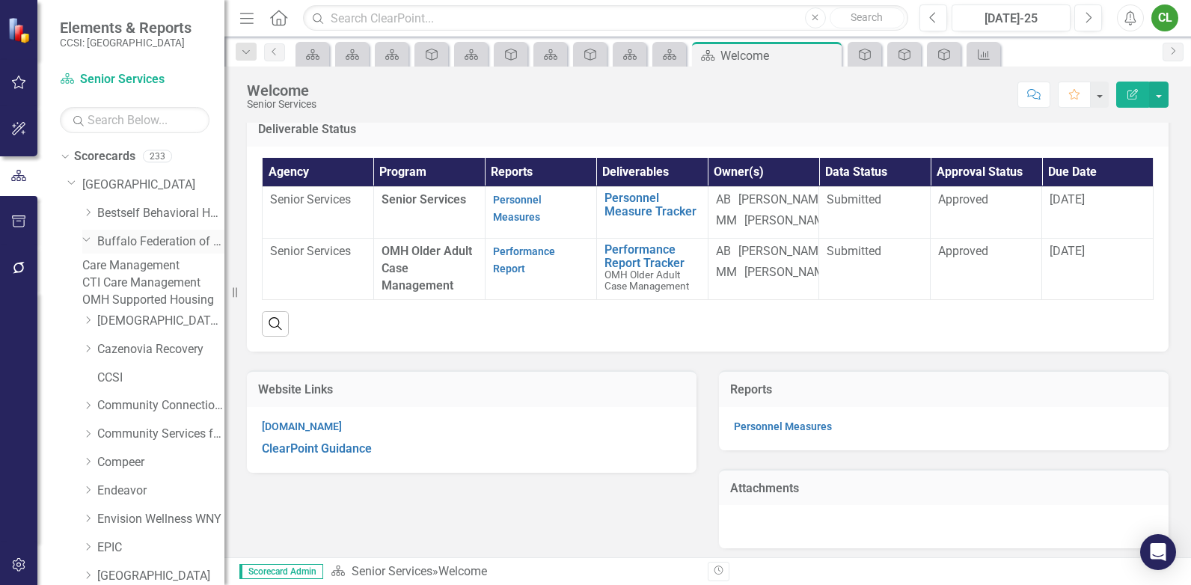
click at [127, 242] on link "Buffalo Federation of Neighborhood Centers" at bounding box center [160, 241] width 127 height 17
